Goal: Find specific page/section: Find specific page/section

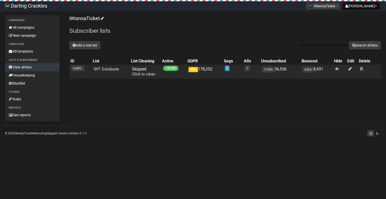
click at [0, 0] on span "LbdXGH1V9FyUmbHuYHjXSg" at bounding box center [0, 0] width 0 height 0
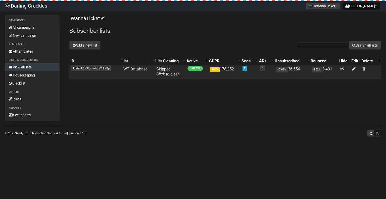
click at [83, 69] on span "LbdXGH1V9FyUmbHuYHjXSg" at bounding box center [91, 68] width 40 height 6
click at [96, 68] on span "LbdXGH1V9FyUmbHuYHjXSg" at bounding box center [91, 68] width 40 height 6
copy tr "LbdXGH1V9FyUmbHuYHjXSg"
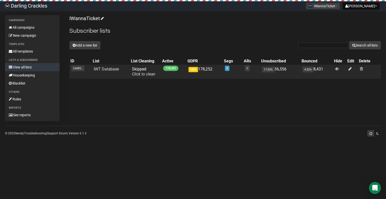
click at [81, 71] on td "LbdXG.. LbdXGH1V9FyUmbHuYHjXSg" at bounding box center [80, 72] width 22 height 14
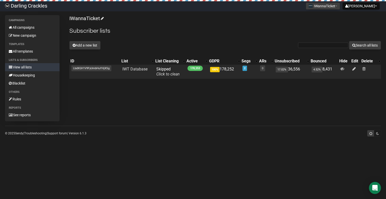
click at [81, 66] on span "LbdXGH1V9FyUmbHuYHjXSg" at bounding box center [91, 68] width 40 height 6
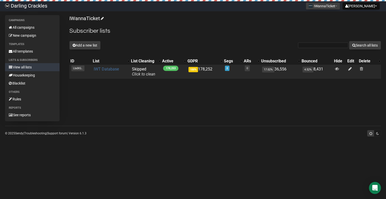
click at [104, 70] on link "IWT Database" at bounding box center [106, 69] width 25 height 5
